Goal: Navigation & Orientation: Find specific page/section

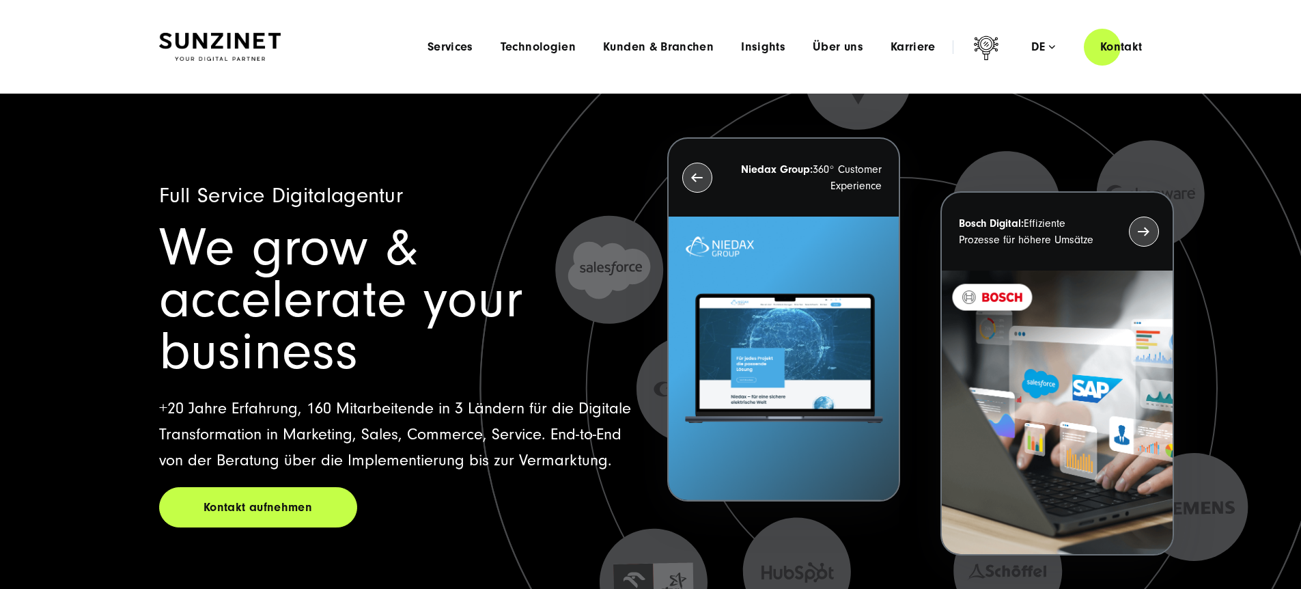
click at [877, 51] on li "Karriere Menu Willkommen bei SUNZINET! Bei uns warten neben spannenden Projekte…" at bounding box center [913, 47] width 72 height 14
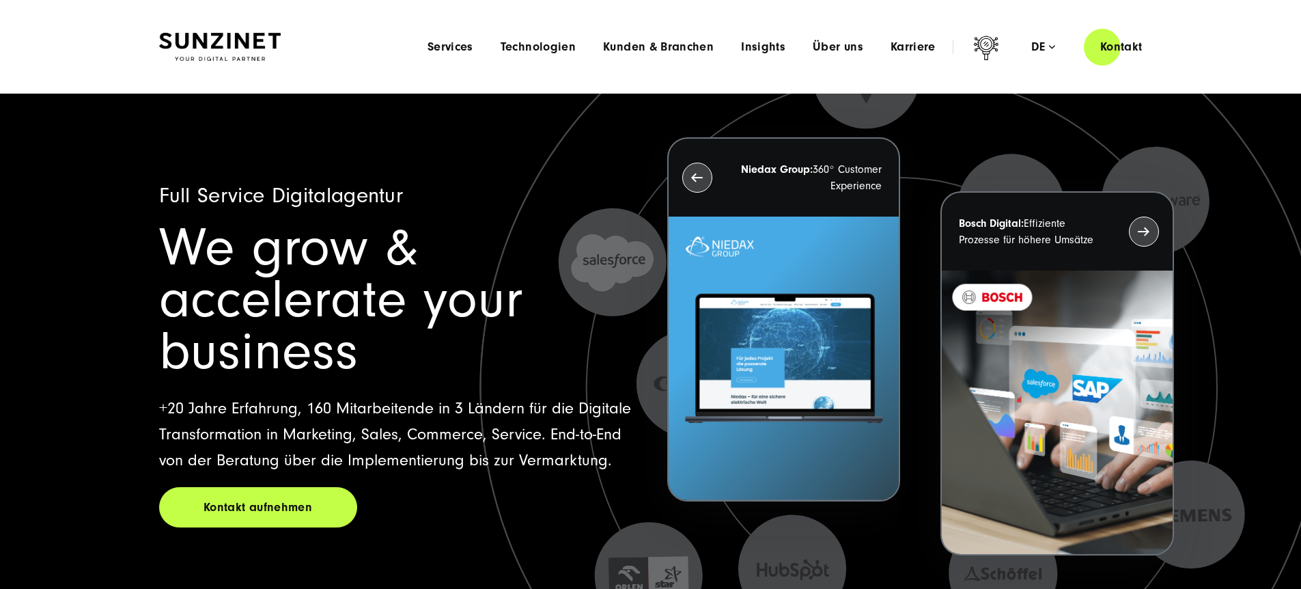
click at [919, 27] on div "Menu Services Menu Full Service Digitalagentur Wir lösen komplexe Herausforderu…" at bounding box center [786, 46] width 745 height 39
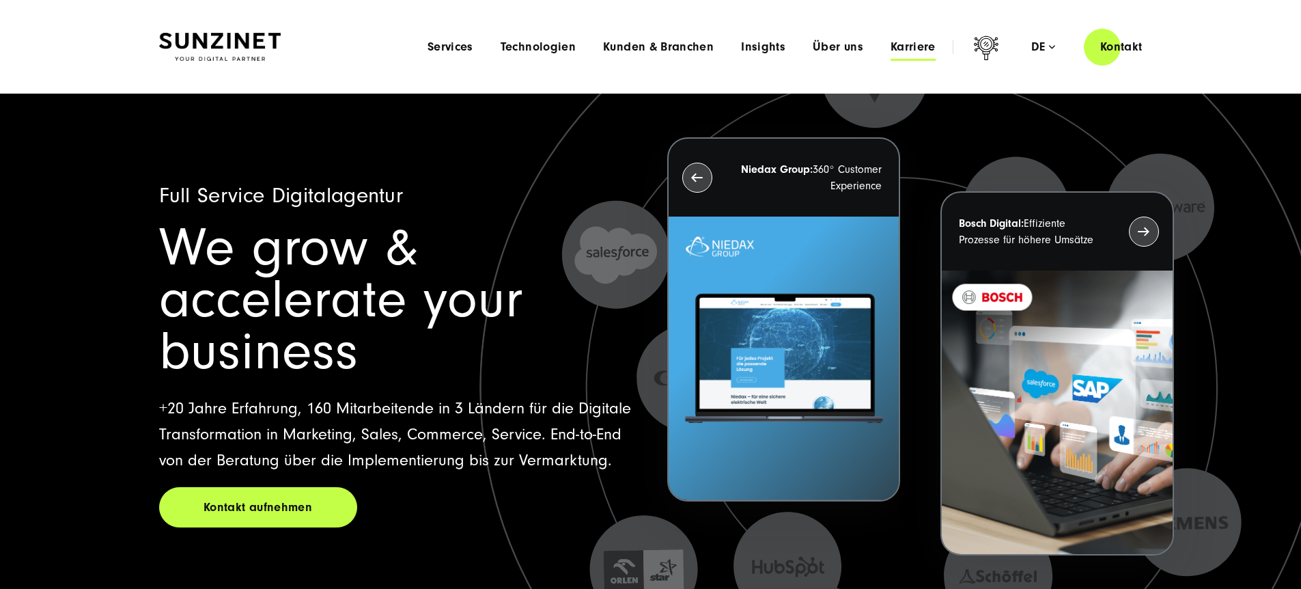
click at [905, 48] on span "Karriere" at bounding box center [912, 47] width 45 height 14
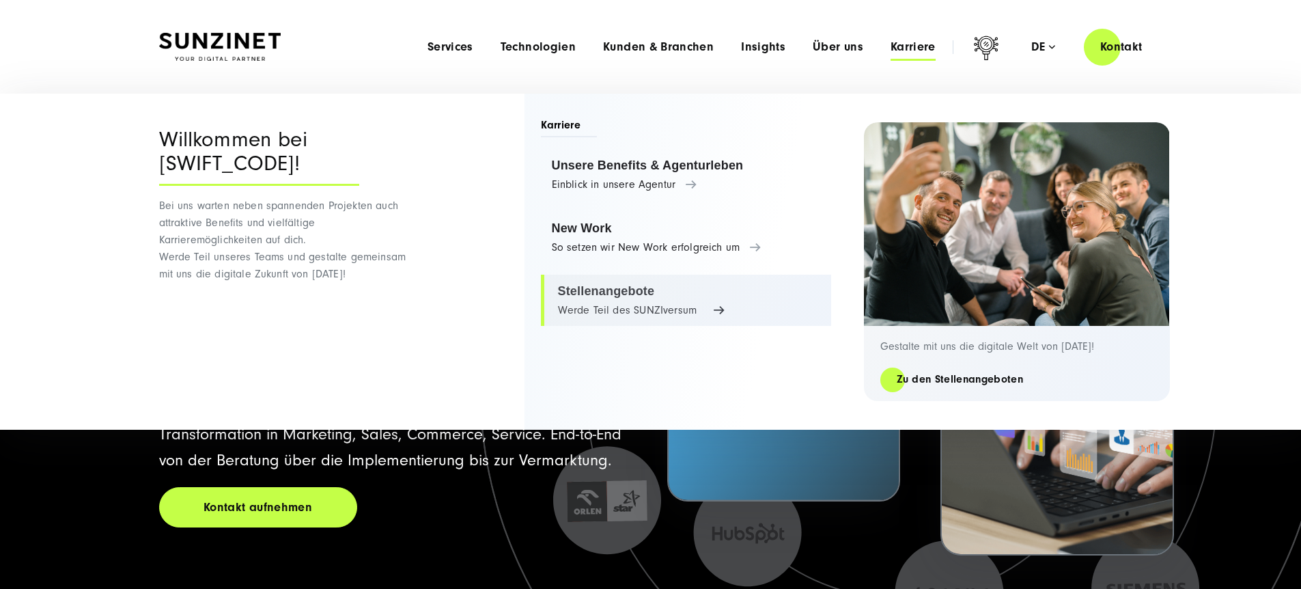
click at [655, 296] on link "Stellenangebote Werde Teil des SUNZIversum" at bounding box center [686, 300] width 290 height 52
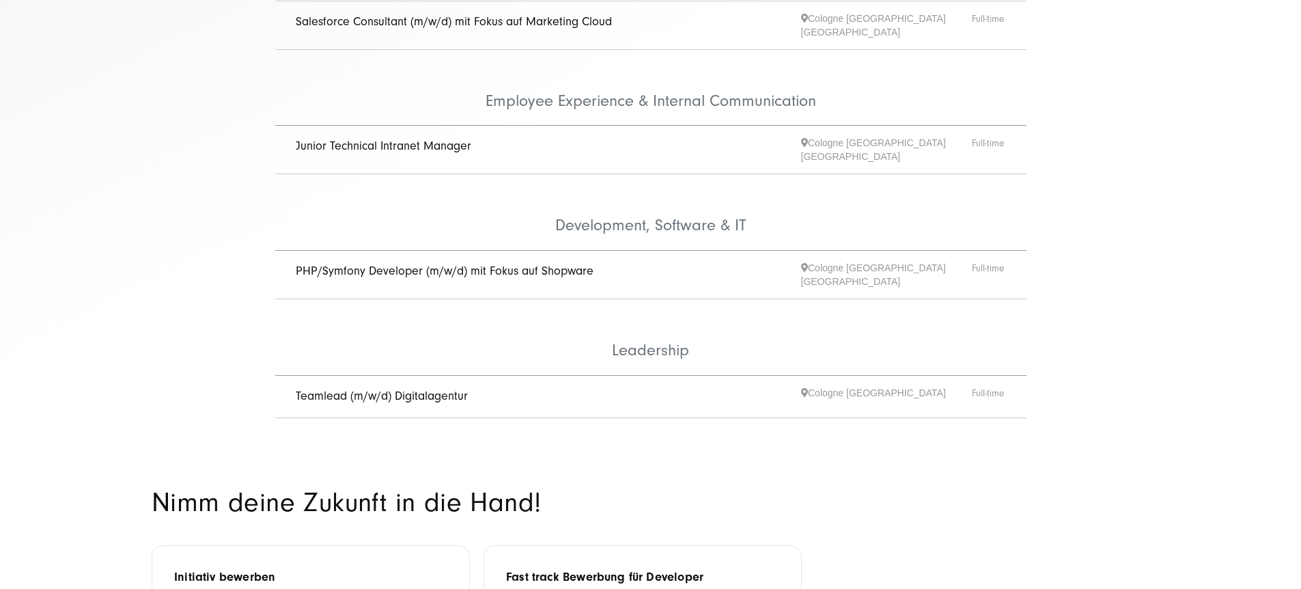
scroll to position [405, 0]
